Goal: Task Accomplishment & Management: Complete application form

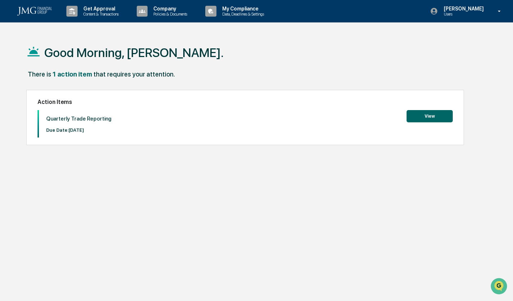
click at [436, 118] on button "View" at bounding box center [429, 116] width 46 height 12
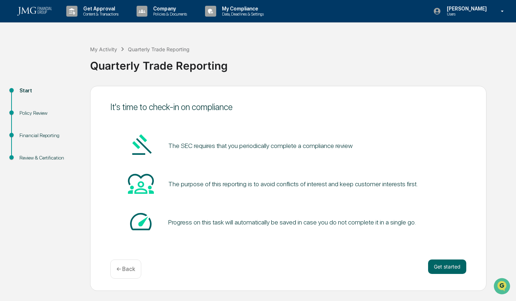
click at [445, 264] on button "Get started" at bounding box center [447, 266] width 38 height 14
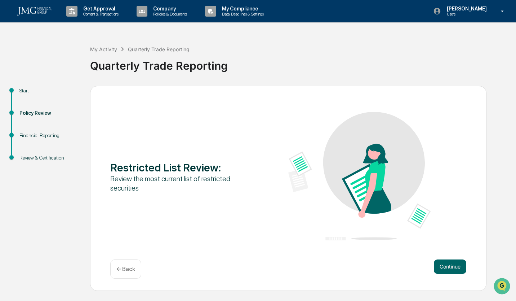
click at [448, 265] on button "Continue" at bounding box center [450, 266] width 32 height 14
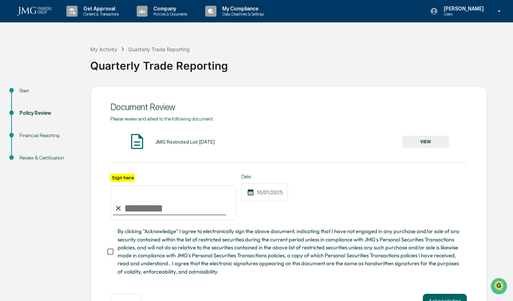
click at [168, 208] on input "Sign here" at bounding box center [173, 202] width 126 height 35
click at [125, 180] on label "Sign here" at bounding box center [122, 177] width 25 height 8
click at [125, 185] on input "Sign here" at bounding box center [173, 202] width 126 height 35
click at [136, 248] on span "By clicking "Acknowledge" I agree to electronically sign the above document, in…" at bounding box center [289, 251] width 343 height 48
click at [415, 140] on button "VIEW" at bounding box center [425, 142] width 47 height 12
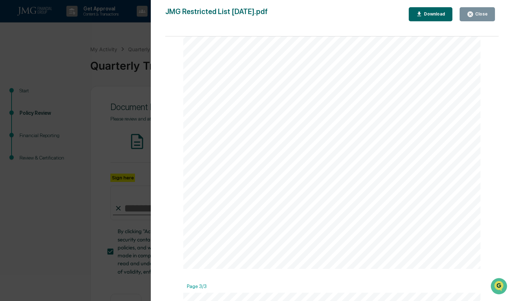
scroll to position [613, 0]
click at [490, 14] on button "Close" at bounding box center [476, 14] width 35 height 14
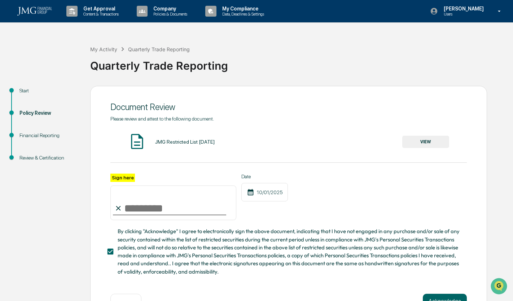
click at [173, 205] on input "Sign here" at bounding box center [173, 202] width 126 height 35
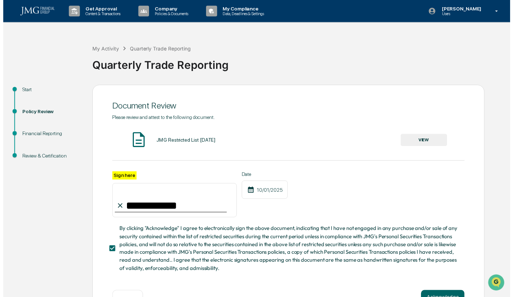
scroll to position [27, 0]
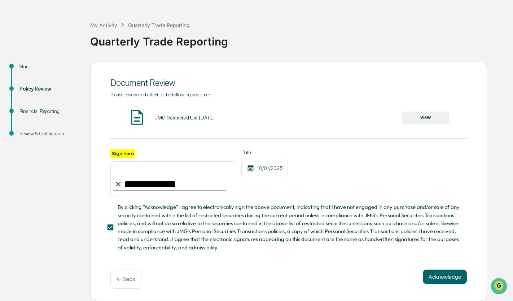
type input "**********"
click at [436, 273] on button "Acknowledge" at bounding box center [445, 276] width 44 height 14
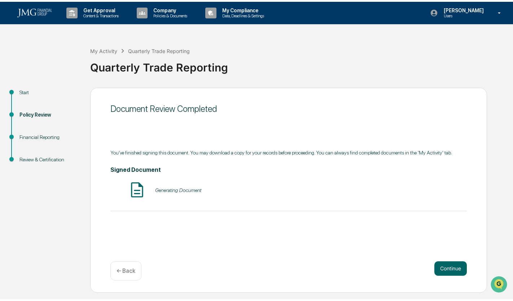
scroll to position [0, 0]
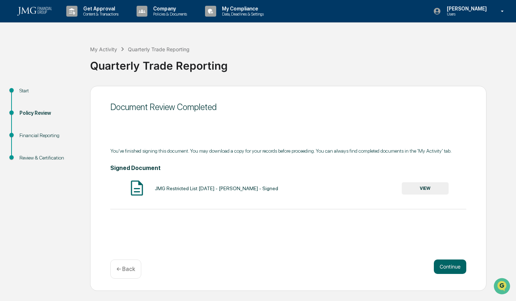
click at [446, 263] on button "Continue" at bounding box center [450, 266] width 32 height 14
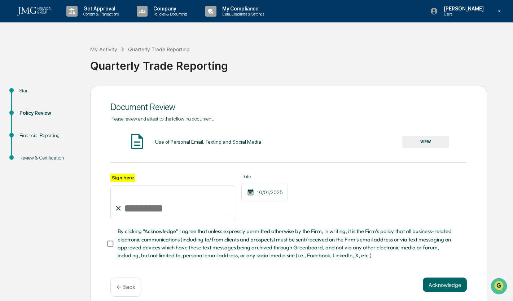
click at [427, 140] on button "VIEW" at bounding box center [425, 142] width 47 height 12
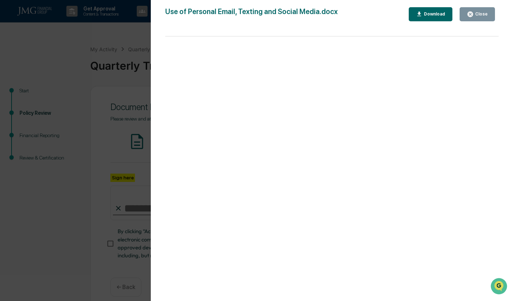
click at [135, 203] on div "Version History [DATE] 05:53 PM [PERSON_NAME] [PERSON_NAME] Use of Personal Ema…" at bounding box center [256, 150] width 513 height 301
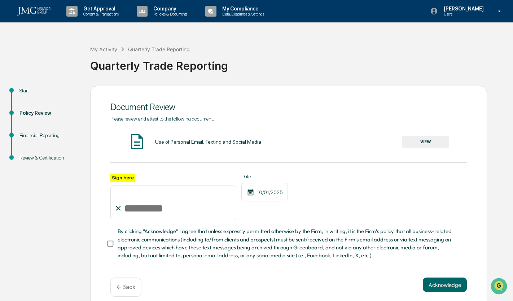
click at [144, 211] on input "Sign here" at bounding box center [173, 202] width 126 height 35
type input "**********"
click at [432, 287] on button "Acknowledge" at bounding box center [445, 284] width 44 height 14
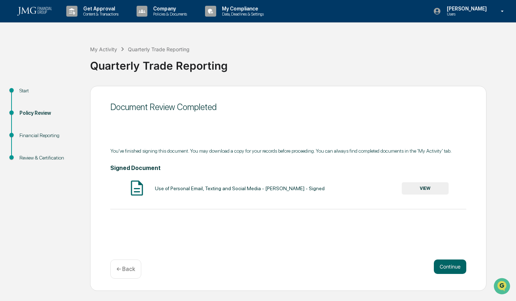
click at [447, 264] on button "Continue" at bounding box center [450, 266] width 32 height 14
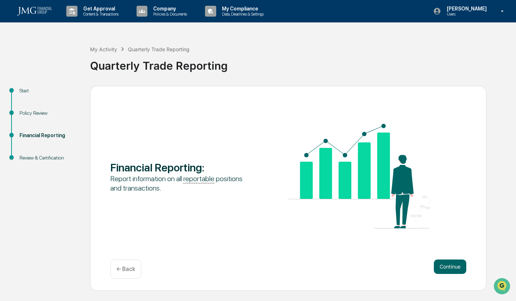
click at [447, 262] on button "Continue" at bounding box center [450, 266] width 32 height 14
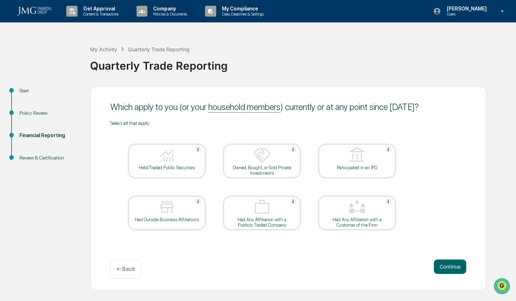
click at [183, 166] on div "Held/Traded Public Securities" at bounding box center [167, 167] width 65 height 5
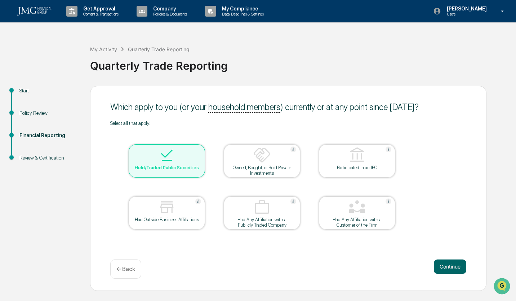
click at [442, 262] on button "Continue" at bounding box center [450, 266] width 32 height 14
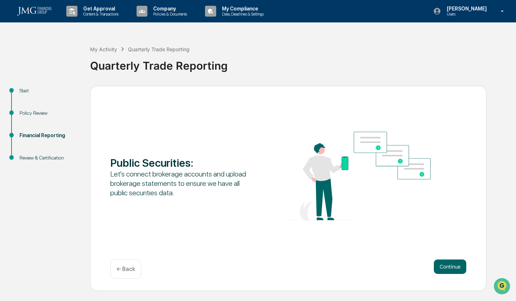
click at [442, 264] on button "Continue" at bounding box center [450, 266] width 32 height 14
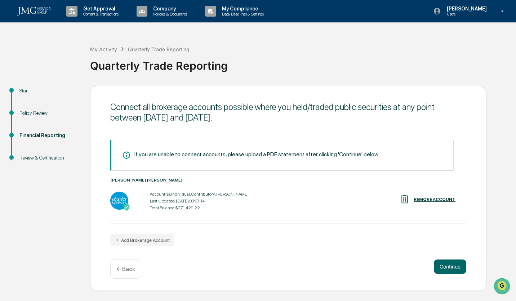
click at [440, 262] on button "Continue" at bounding box center [450, 266] width 32 height 14
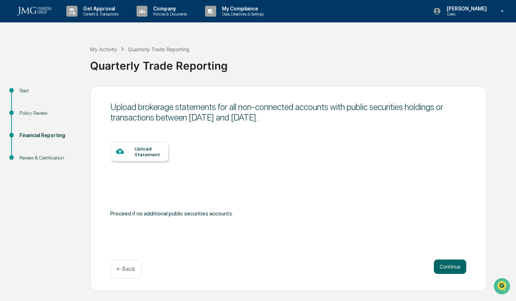
click at [440, 262] on button "Continue" at bounding box center [450, 266] width 32 height 14
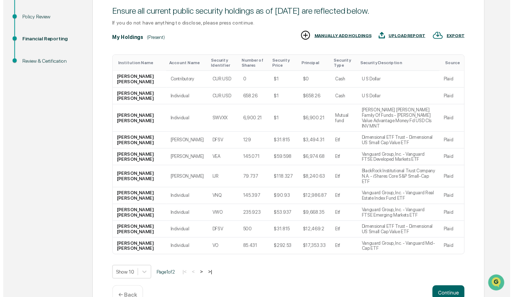
scroll to position [103, 0]
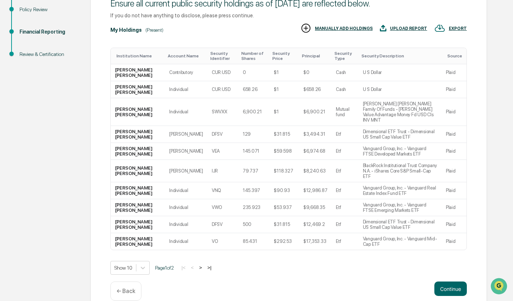
click at [447, 281] on button "Continue" at bounding box center [450, 288] width 32 height 14
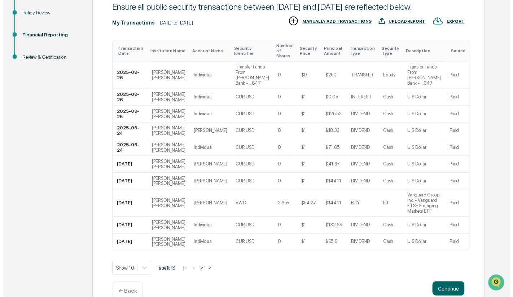
scroll to position [100, 0]
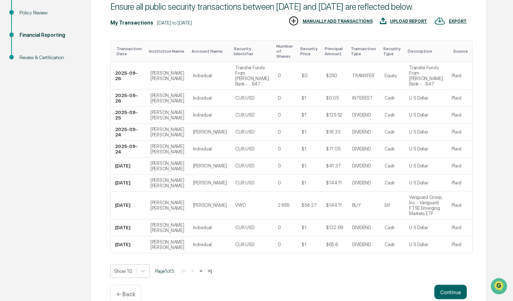
click at [445, 288] on button "Continue" at bounding box center [450, 292] width 32 height 14
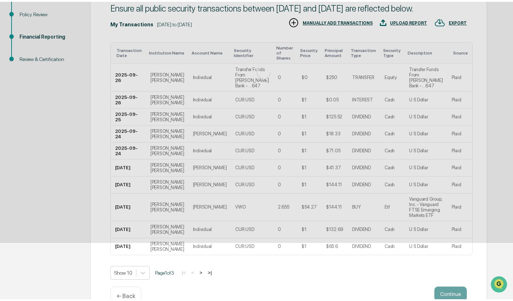
scroll to position [0, 0]
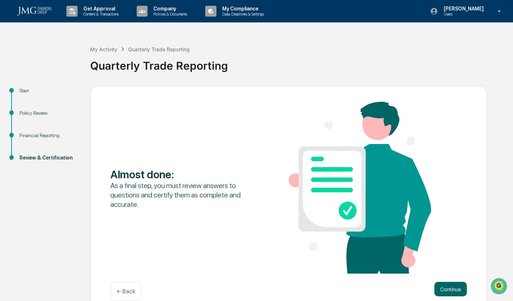
click at [449, 287] on button "Continue" at bounding box center [450, 289] width 32 height 14
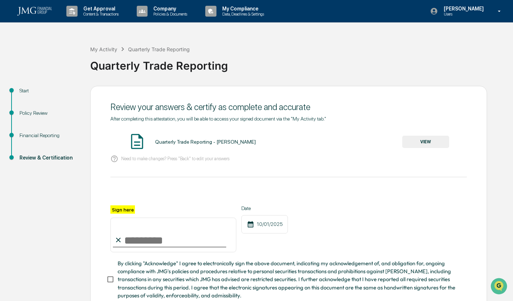
click at [173, 238] on input "Sign here" at bounding box center [173, 234] width 126 height 35
type input "**********"
click at [145, 284] on span "By clicking "Acknowledge" I agree to electronically sign the above document, in…" at bounding box center [289, 279] width 343 height 40
click at [429, 140] on button "VIEW" at bounding box center [425, 142] width 47 height 12
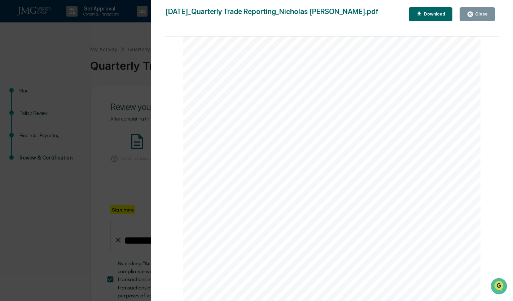
scroll to position [1478, 0]
click at [480, 18] on button "Close" at bounding box center [476, 14] width 35 height 14
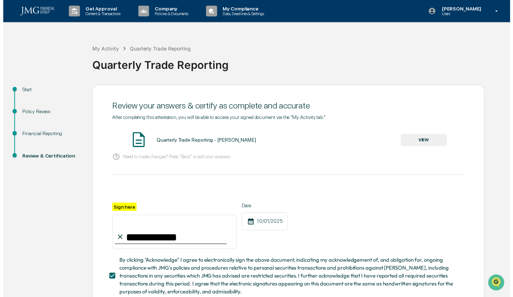
scroll to position [51, 0]
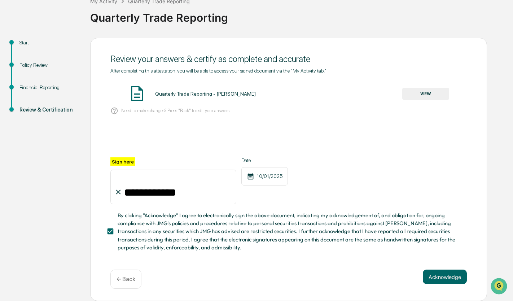
click at [445, 276] on button "Acknowledge" at bounding box center [445, 276] width 44 height 14
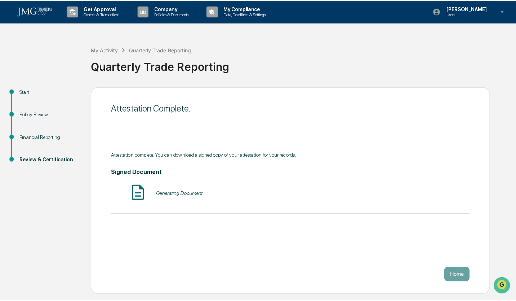
scroll to position [0, 0]
